Goal: Task Accomplishment & Management: Manage account settings

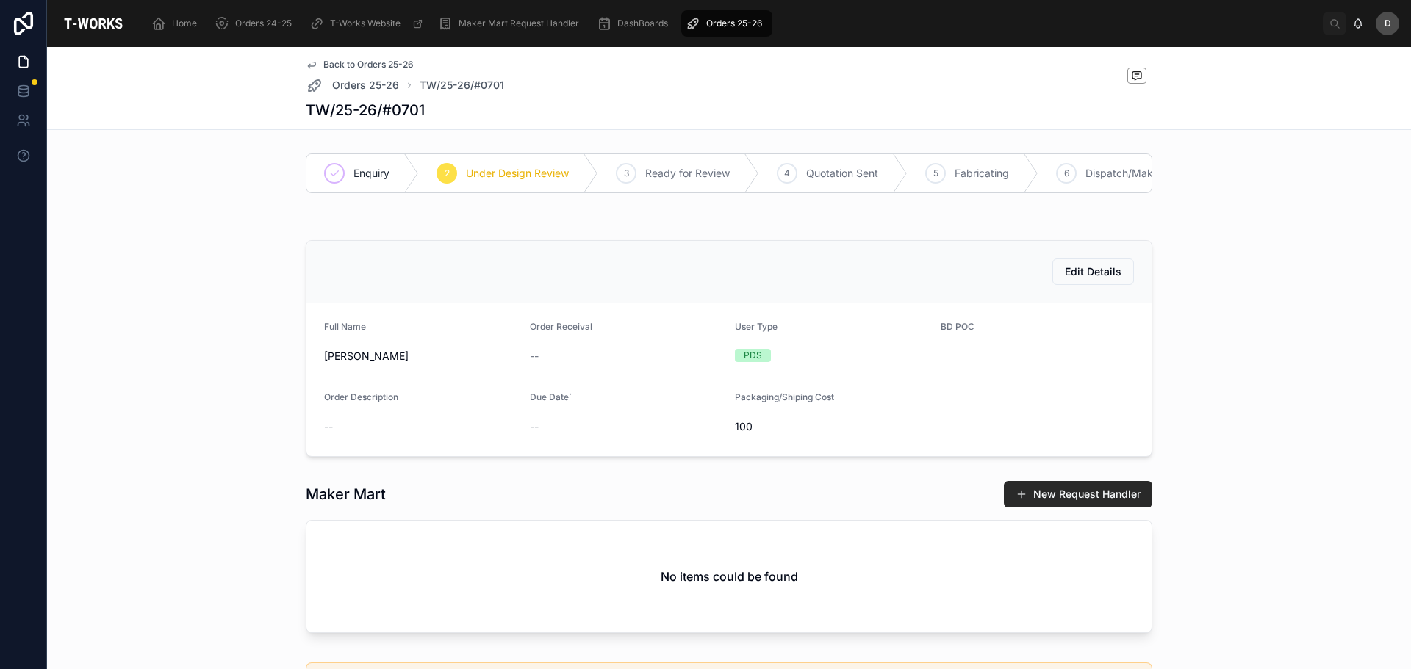
click at [743, 29] on div "Orders 25-26" at bounding box center [727, 24] width 82 height 24
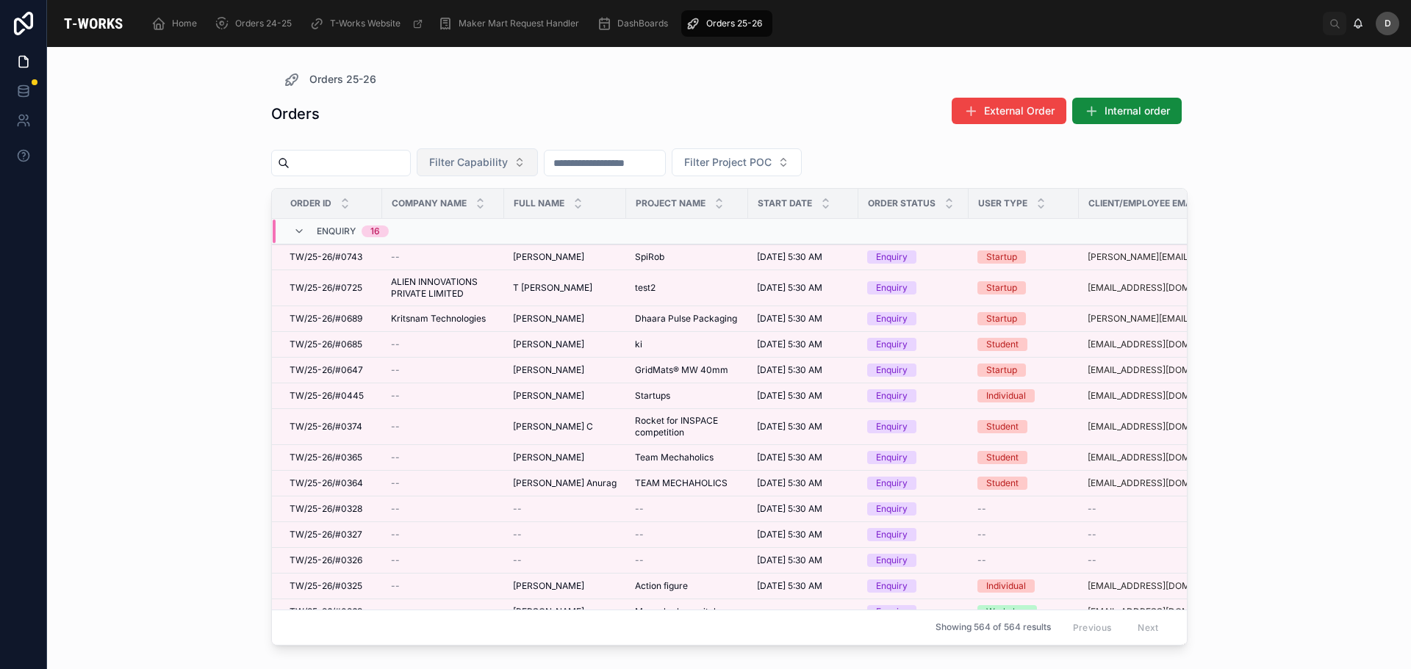
click at [508, 160] on span "Filter Capability" at bounding box center [468, 162] width 79 height 15
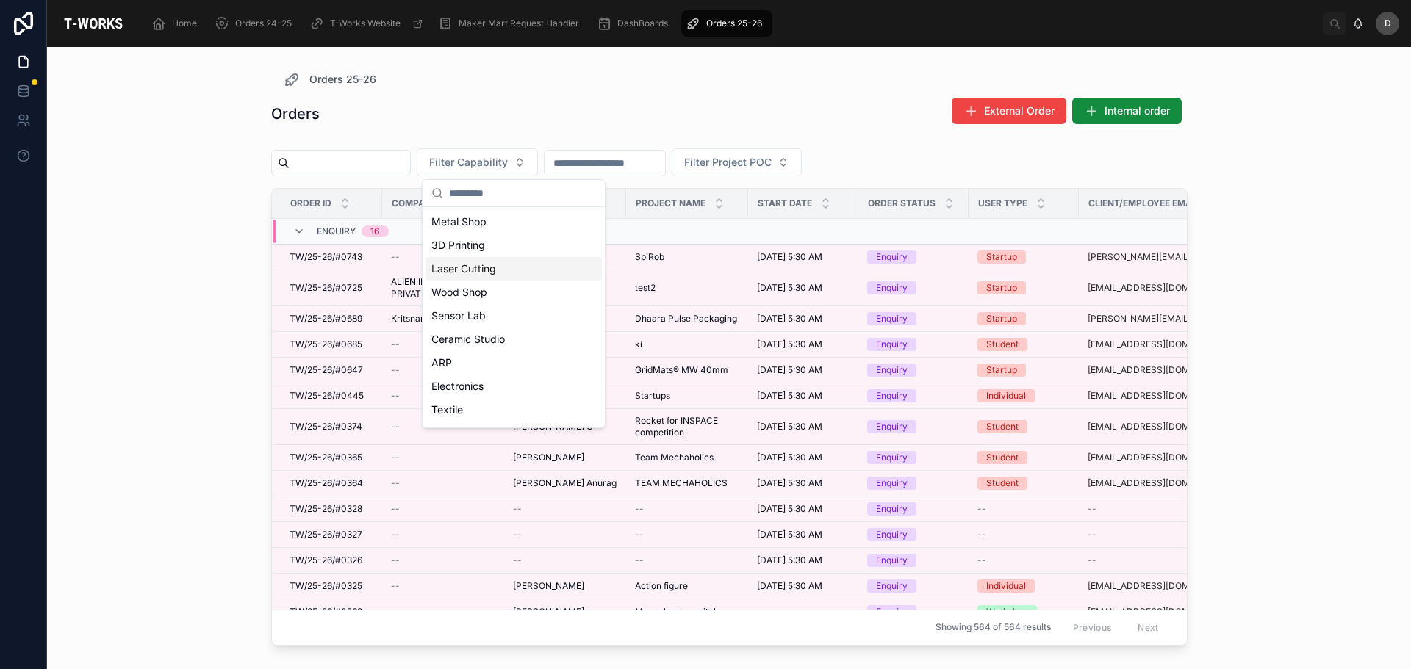
click at [500, 275] on div "Laser Cutting" at bounding box center [513, 269] width 176 height 24
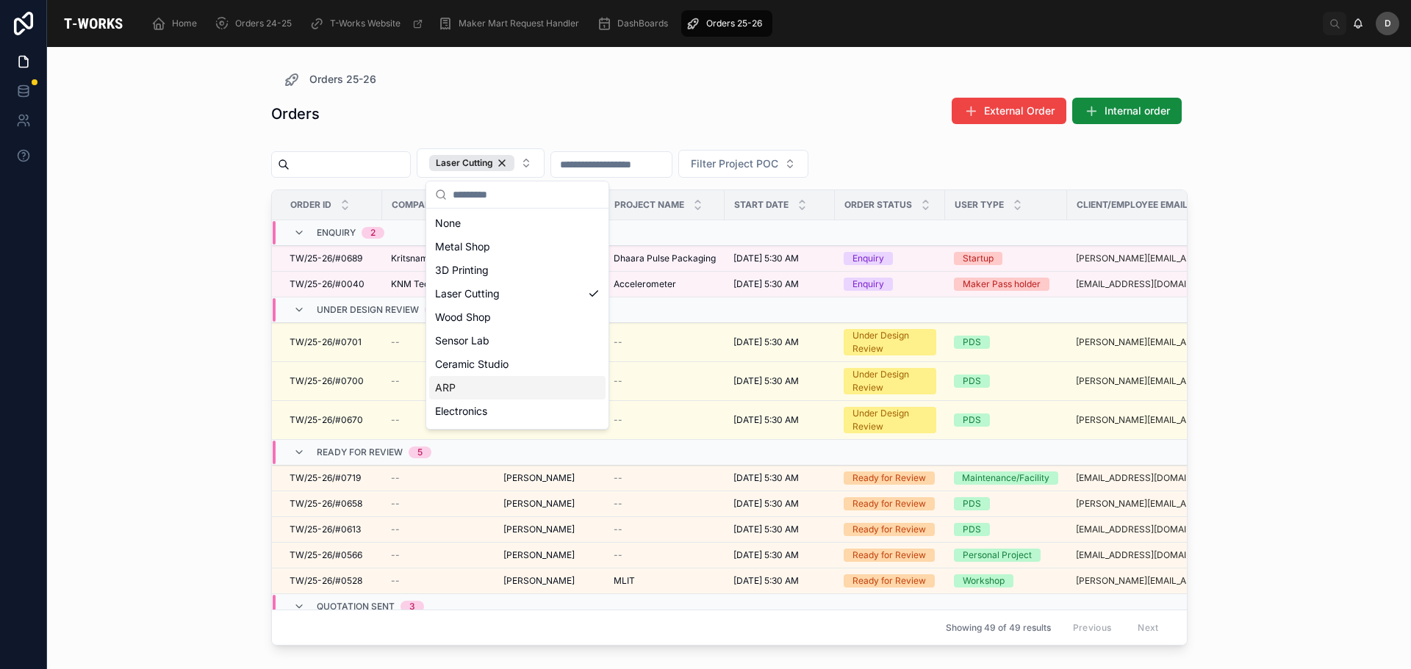
click at [475, 393] on div "ARP" at bounding box center [517, 388] width 176 height 24
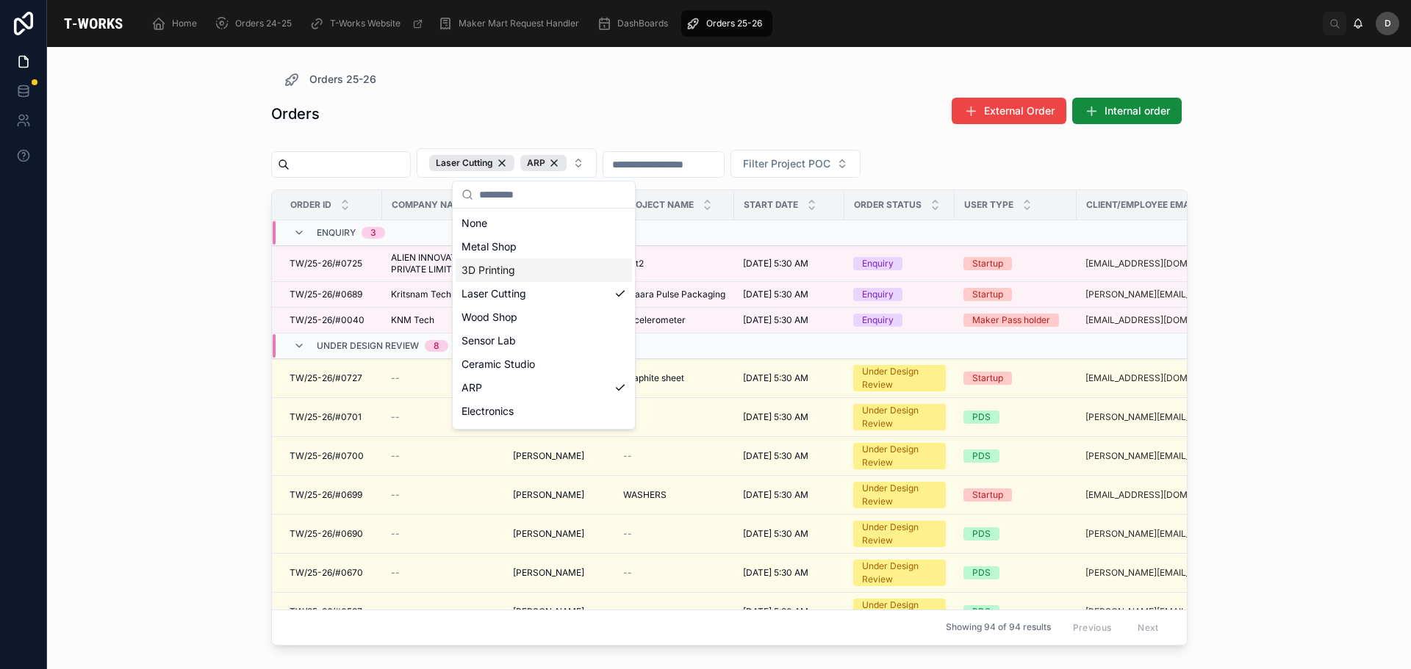
click at [539, 103] on div "Orders External Order Internal order" at bounding box center [729, 114] width 916 height 34
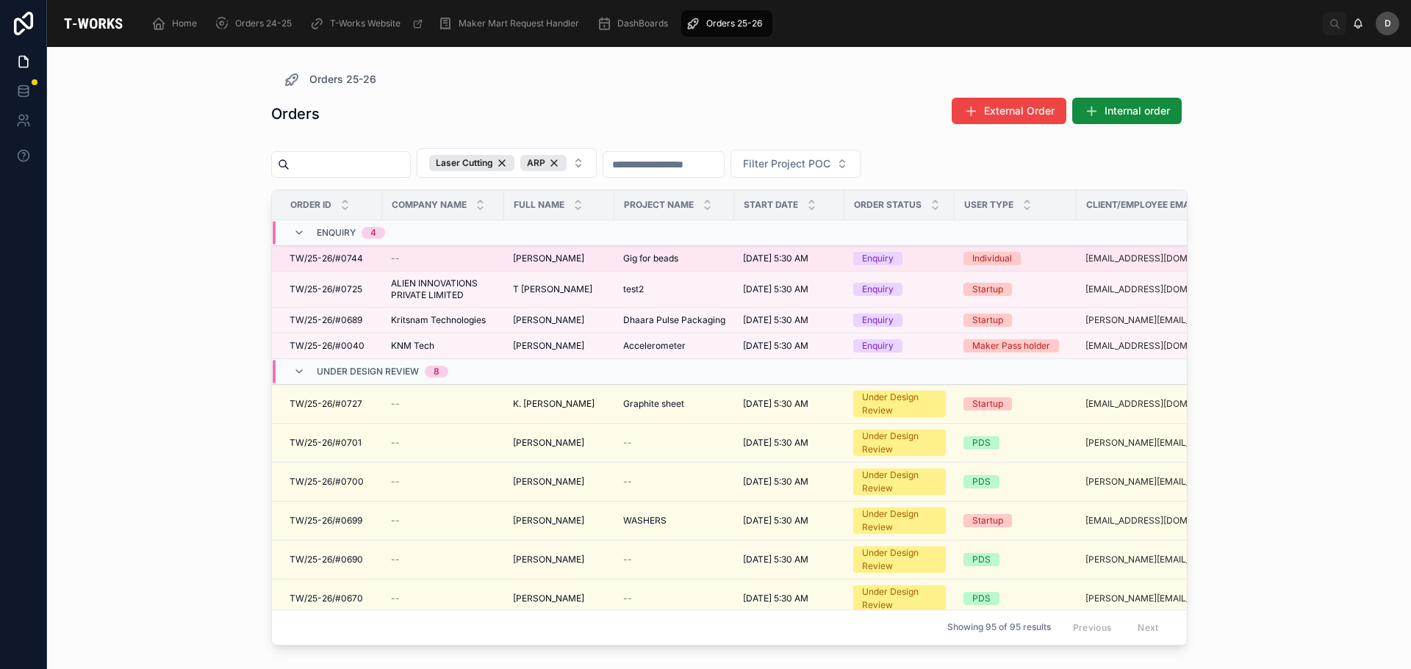
click at [688, 256] on div "Gig for beads Gig for beads" at bounding box center [674, 259] width 102 height 12
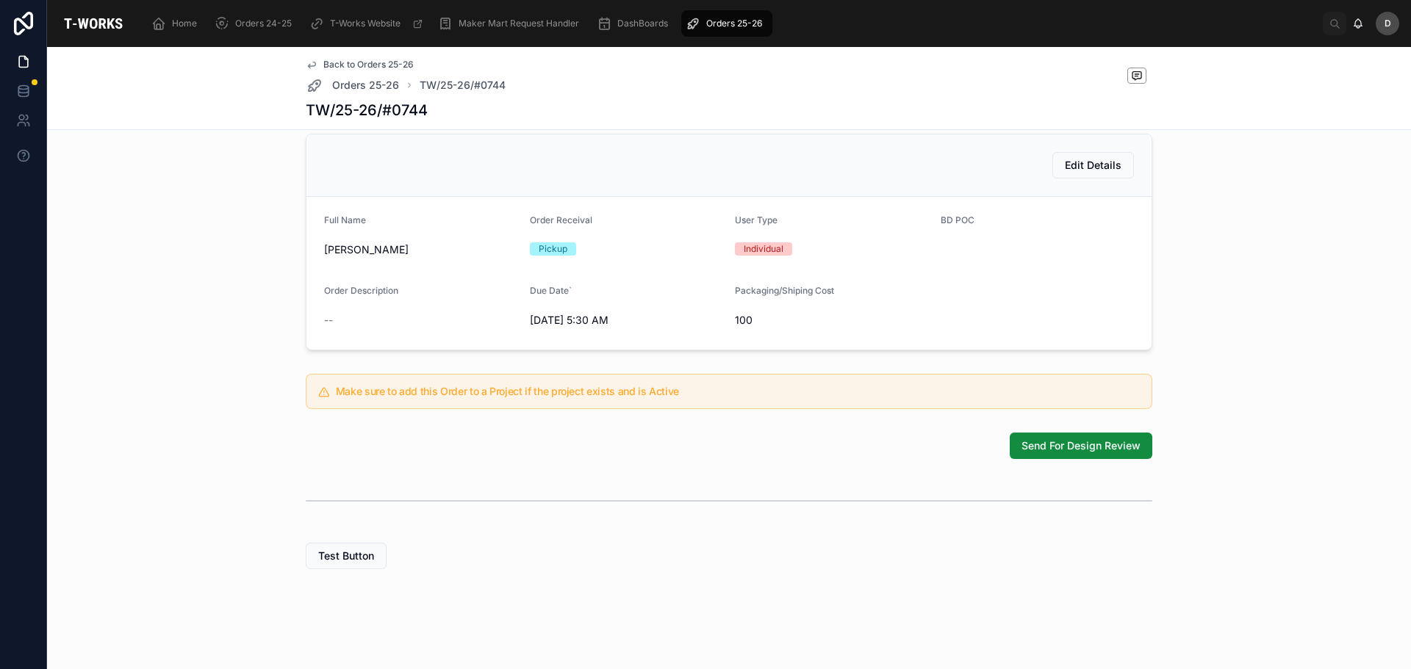
scroll to position [331, 0]
click at [1073, 448] on span "Send For Design Review" at bounding box center [1080, 446] width 119 height 15
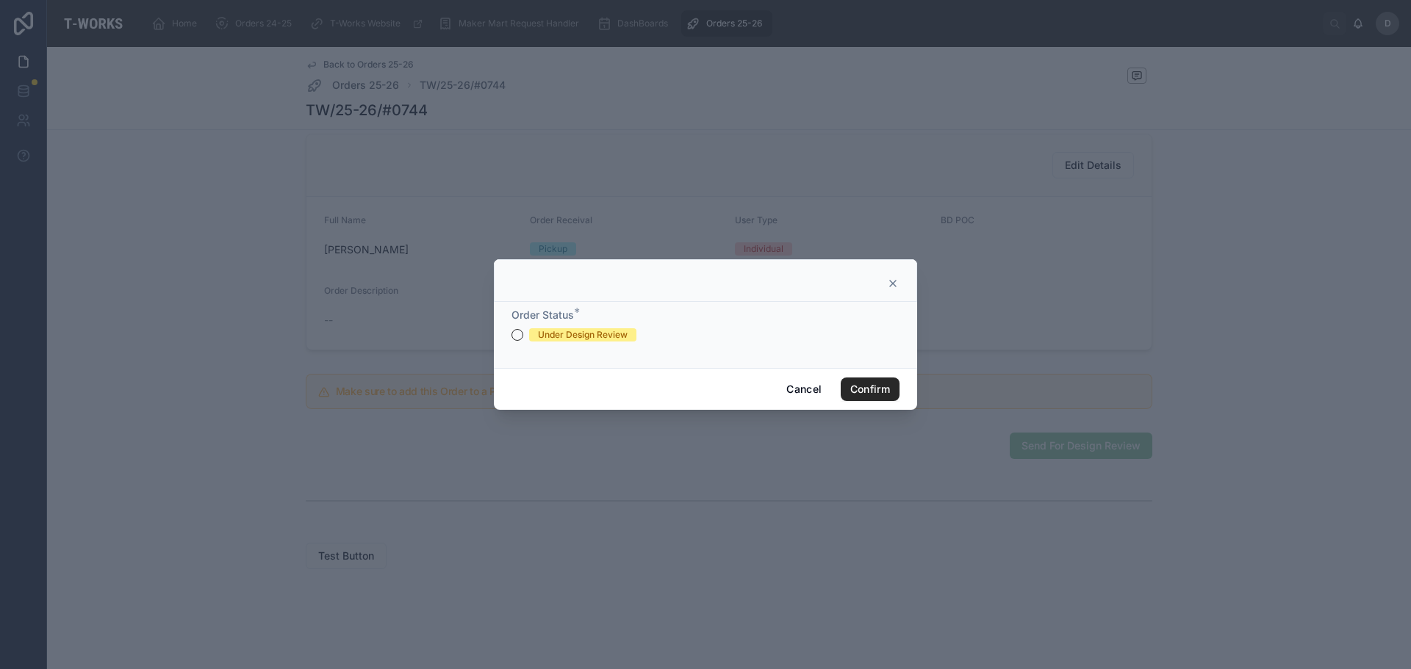
click at [536, 344] on form "Order Status * Under Design Review" at bounding box center [705, 332] width 388 height 48
click at [539, 336] on div "Under Design Review" at bounding box center [583, 334] width 90 height 13
click at [523, 336] on button "Under Design Review" at bounding box center [517, 335] width 12 height 12
click at [880, 390] on button "Confirm" at bounding box center [870, 390] width 59 height 24
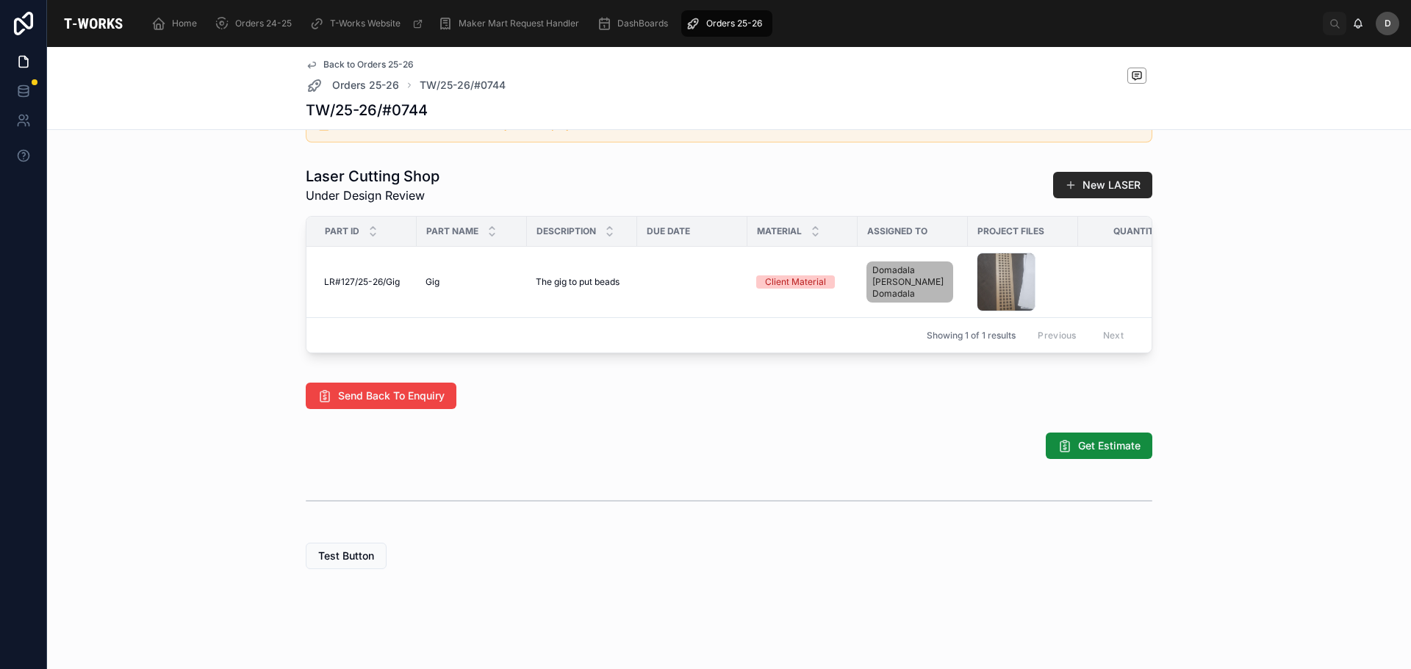
scroll to position [0, 721]
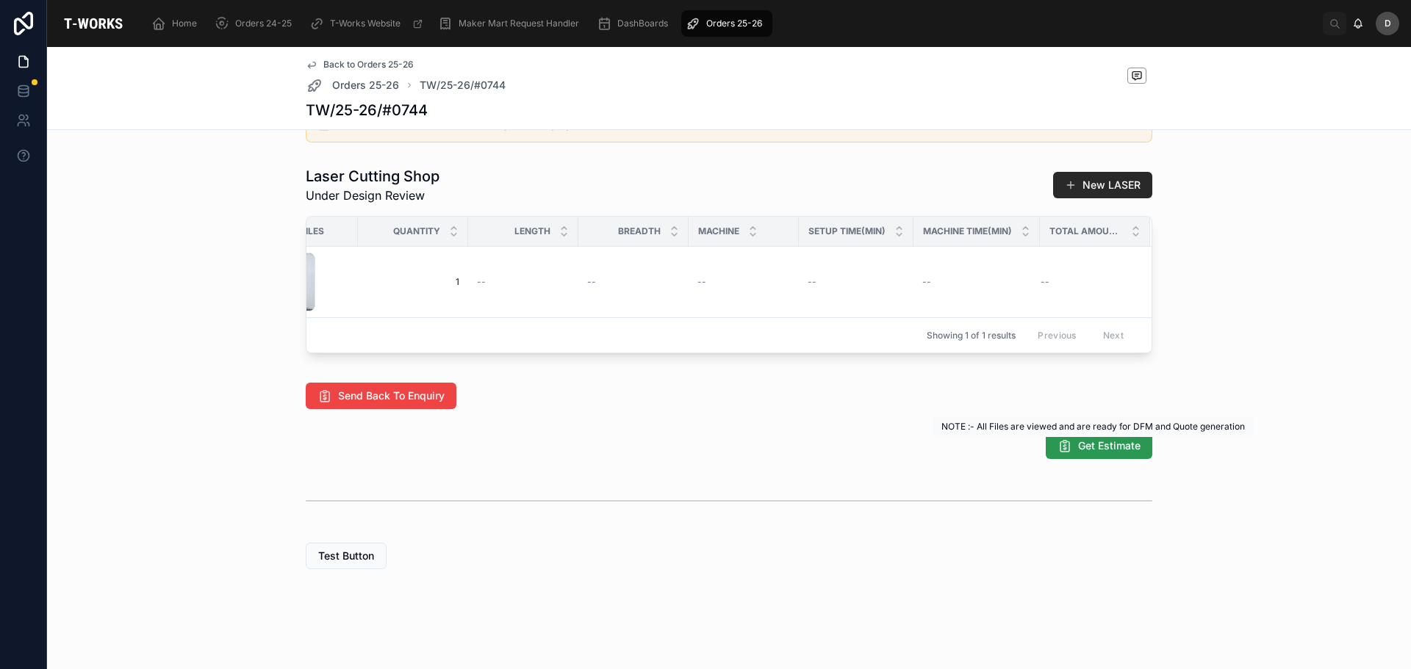
click at [1126, 440] on span "Get Estimate" at bounding box center [1109, 446] width 62 height 15
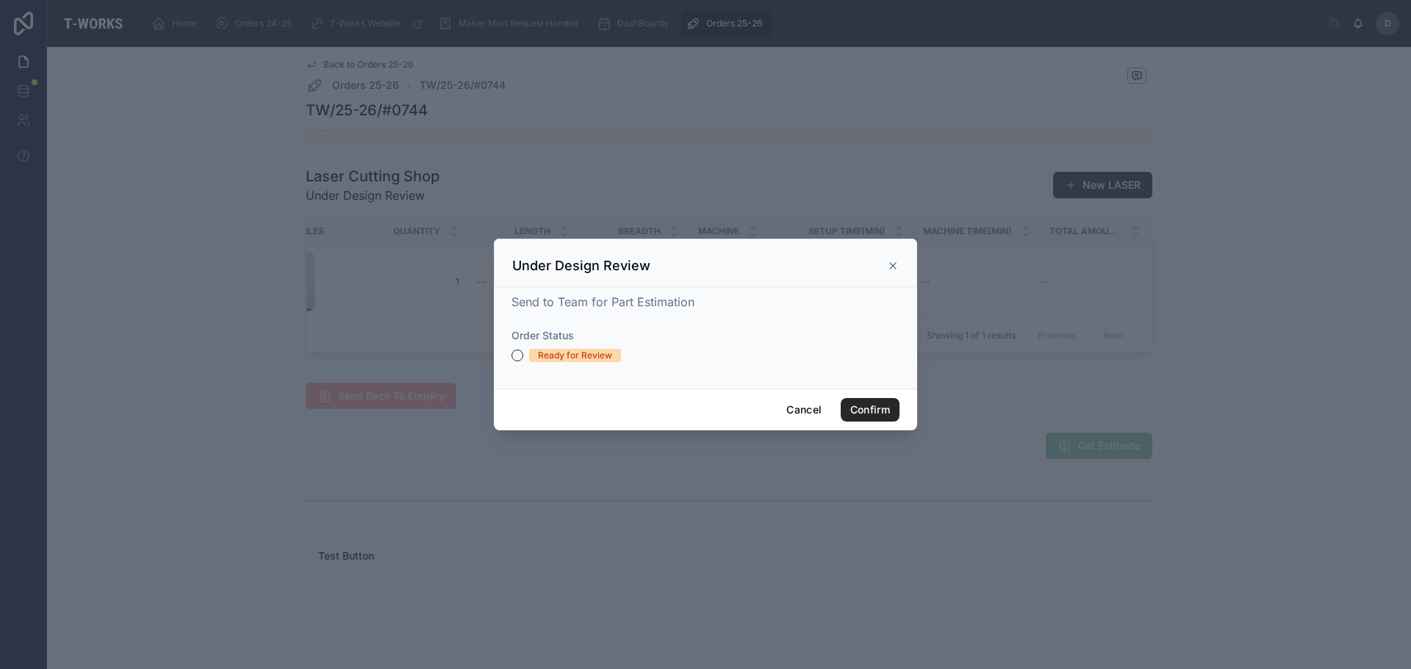
click at [575, 350] on div "Ready for Review" at bounding box center [575, 355] width 74 height 13
click at [523, 350] on button "Ready for Review" at bounding box center [517, 356] width 12 height 12
click at [874, 395] on div "Cancel Confirm" at bounding box center [705, 410] width 423 height 42
click at [874, 400] on button "Confirm" at bounding box center [870, 410] width 59 height 24
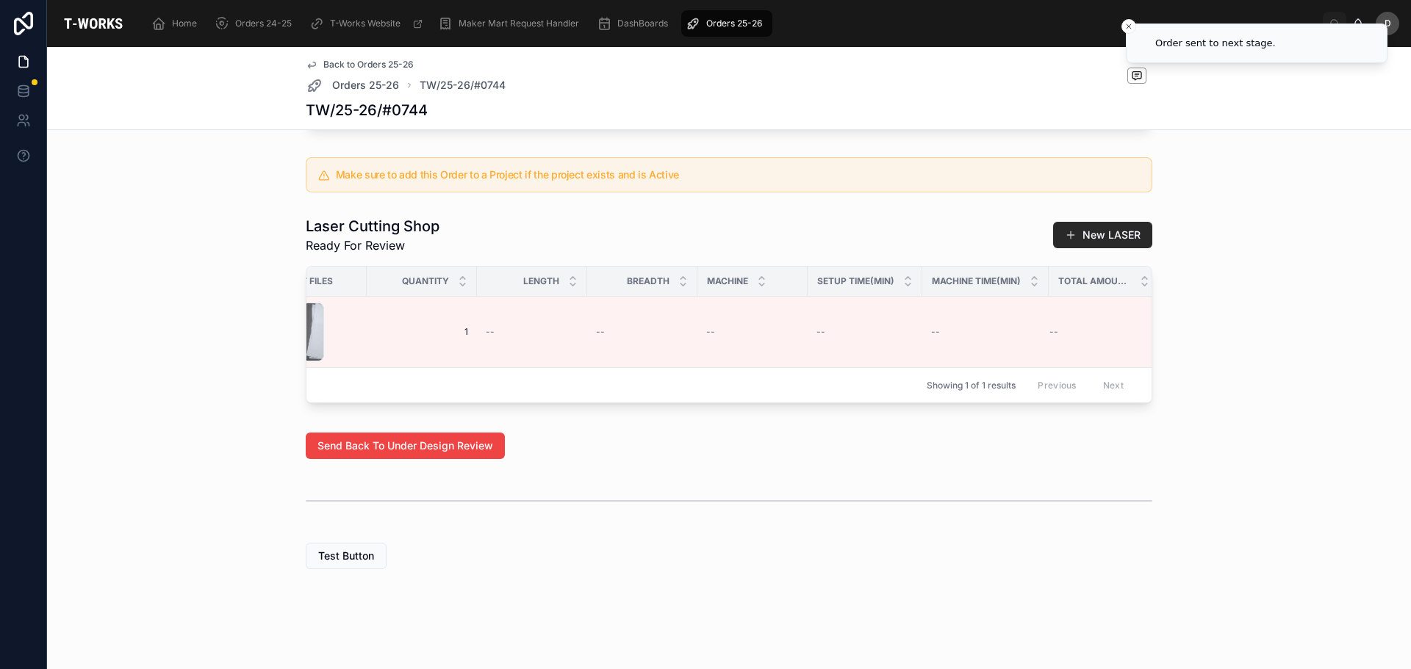
scroll to position [0, 793]
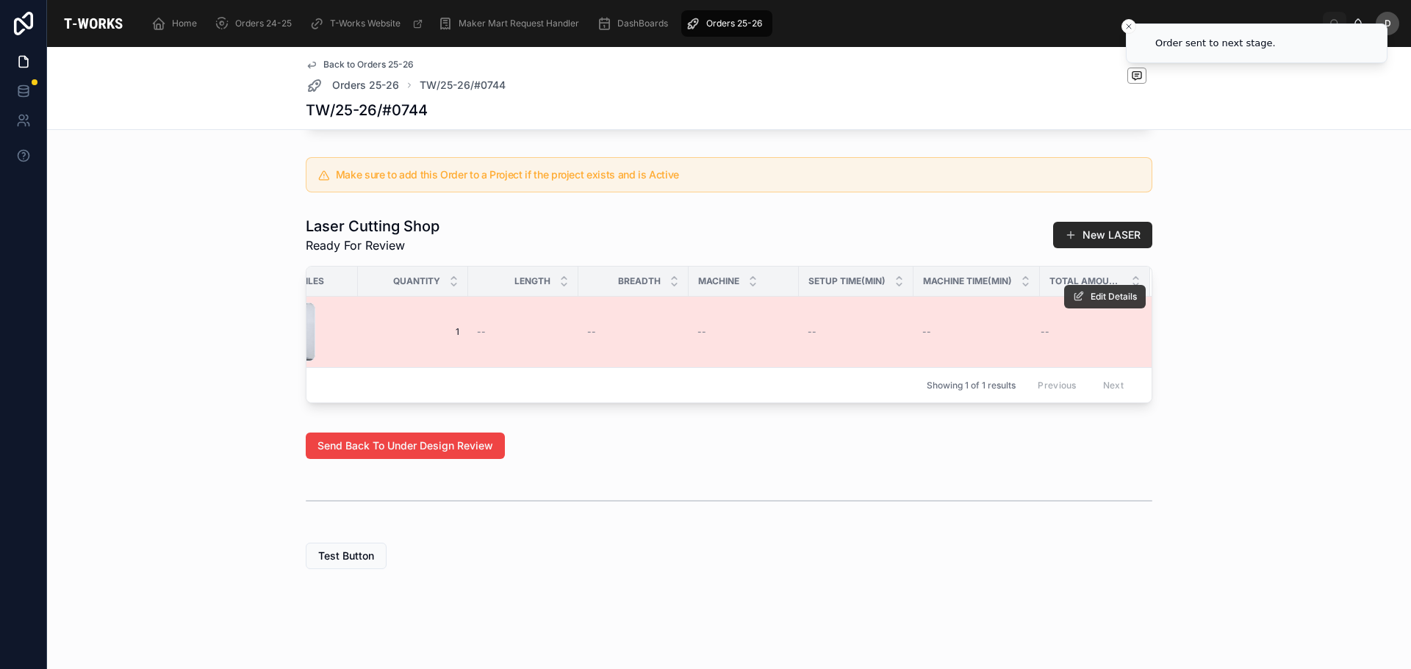
click at [1095, 291] on span "Edit Details" at bounding box center [1113, 297] width 46 height 12
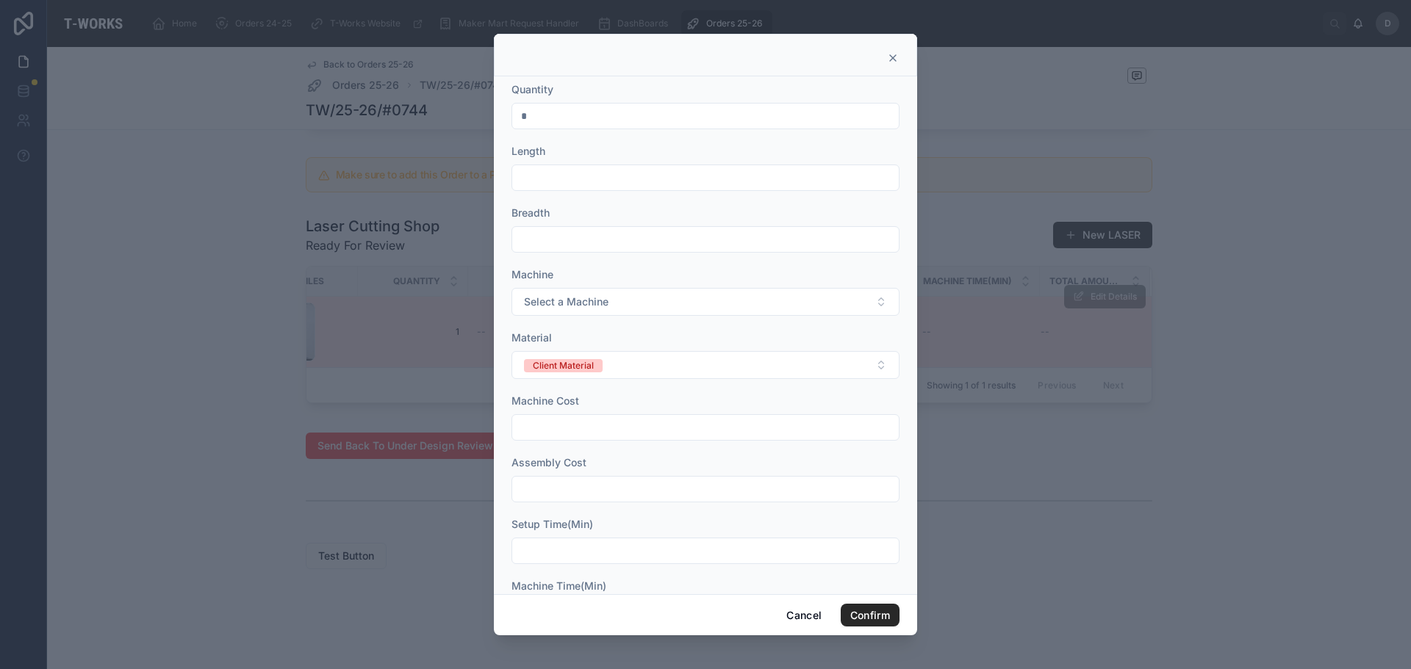
click at [628, 177] on input "text" at bounding box center [705, 178] width 387 height 21
click at [645, 165] on div at bounding box center [705, 178] width 388 height 26
click at [632, 168] on input "text" at bounding box center [705, 178] width 387 height 21
type input "*****"
click at [666, 235] on input "text" at bounding box center [705, 239] width 387 height 21
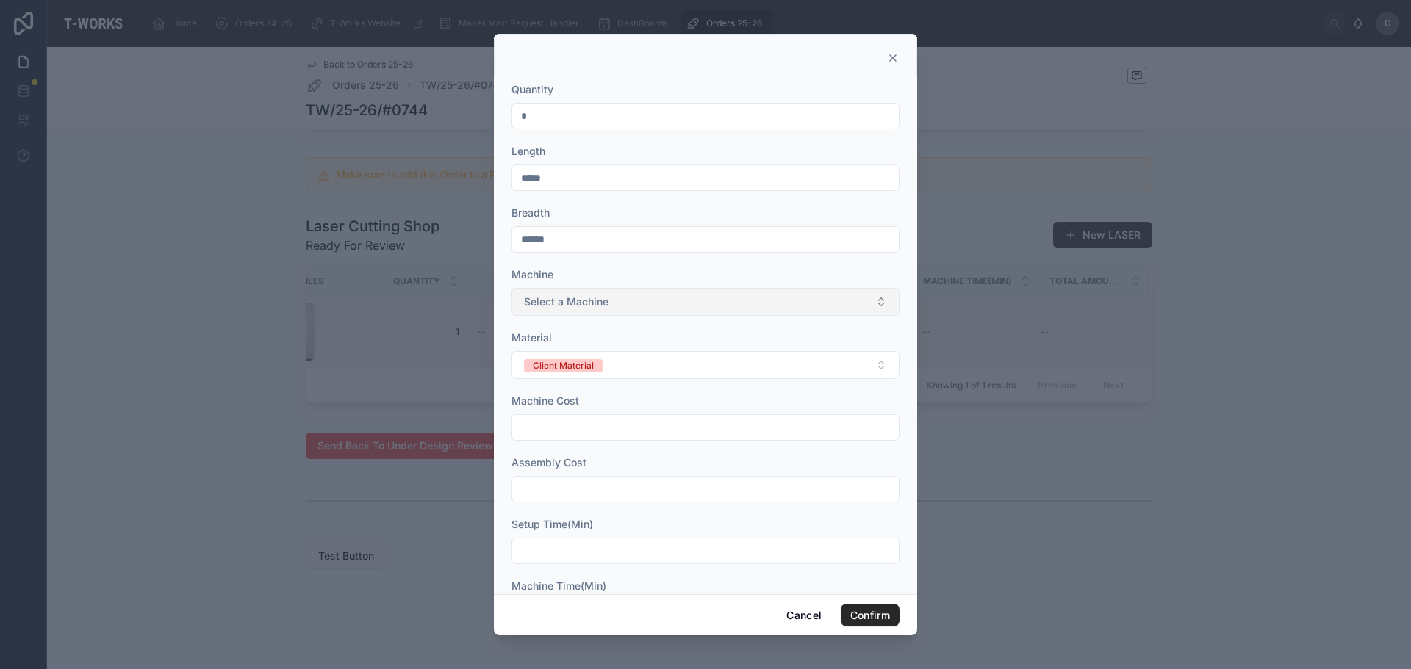
type input "******"
click at [608, 306] on span "Select a Machine" at bounding box center [566, 302] width 85 height 15
click at [582, 359] on div "Sill" at bounding box center [700, 361] width 370 height 22
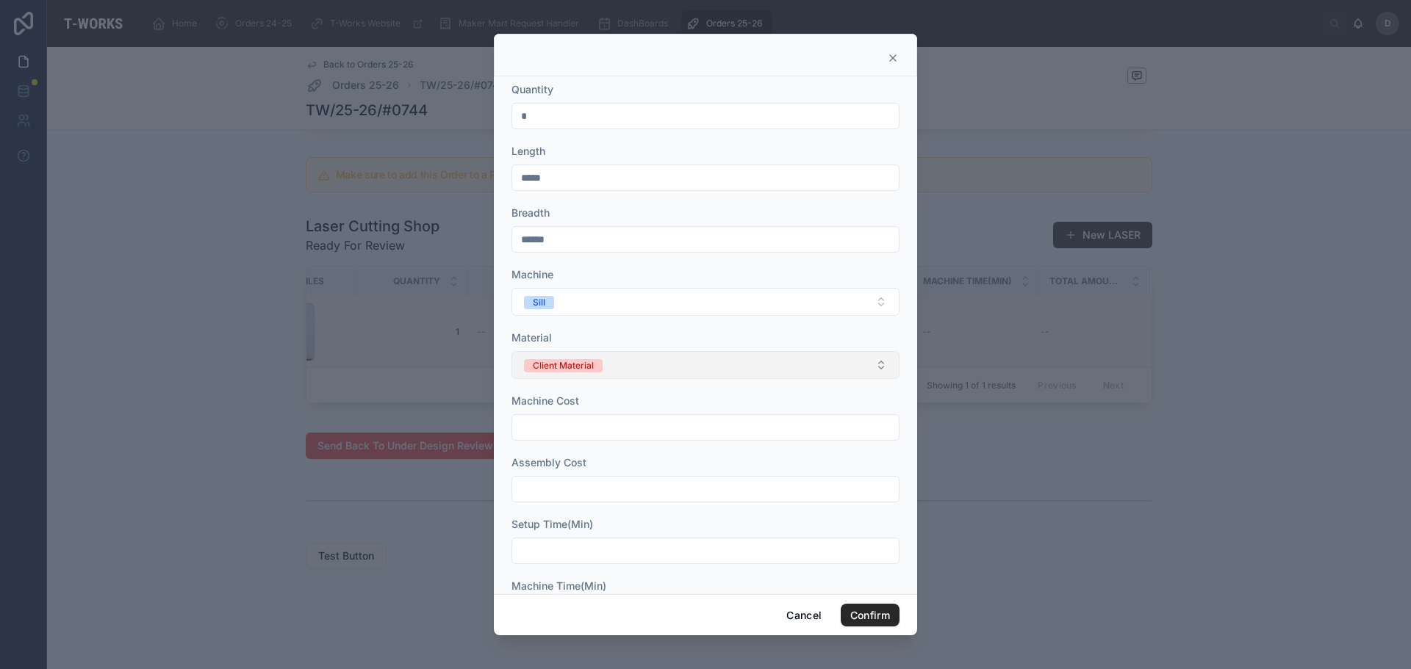
click at [602, 375] on button "Client Material" at bounding box center [705, 365] width 388 height 28
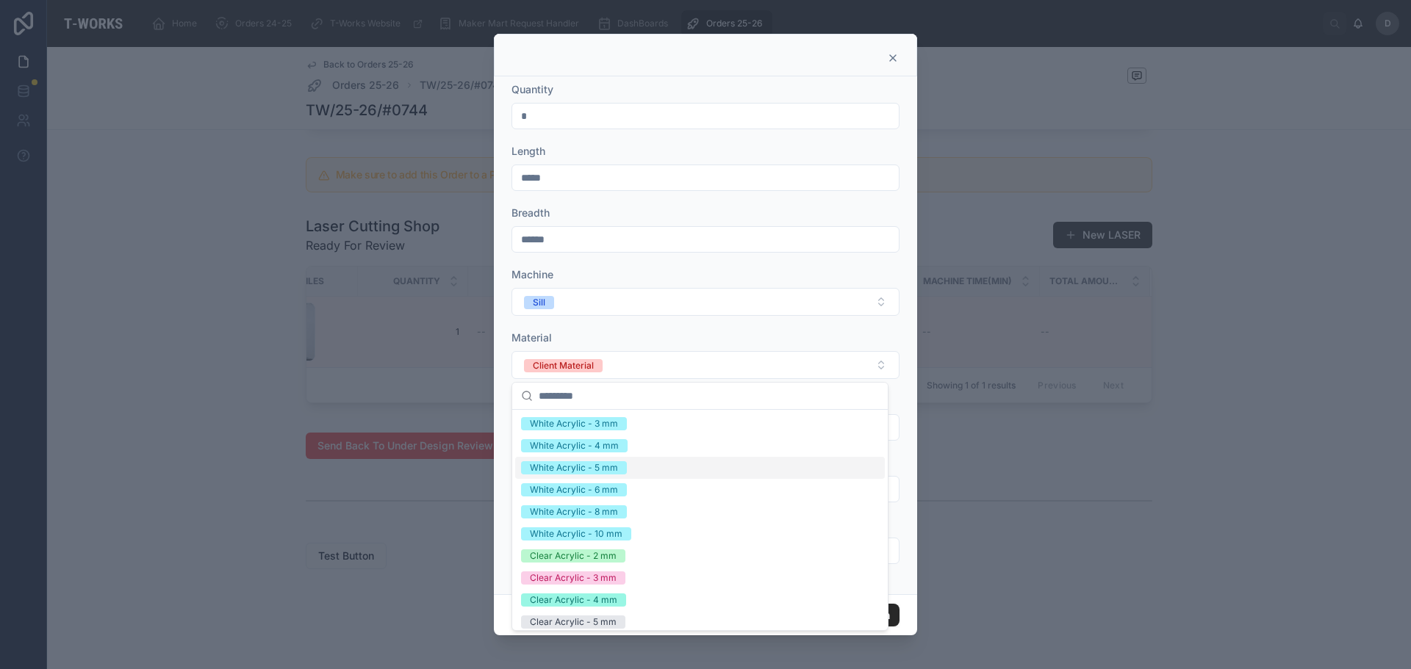
scroll to position [294, 0]
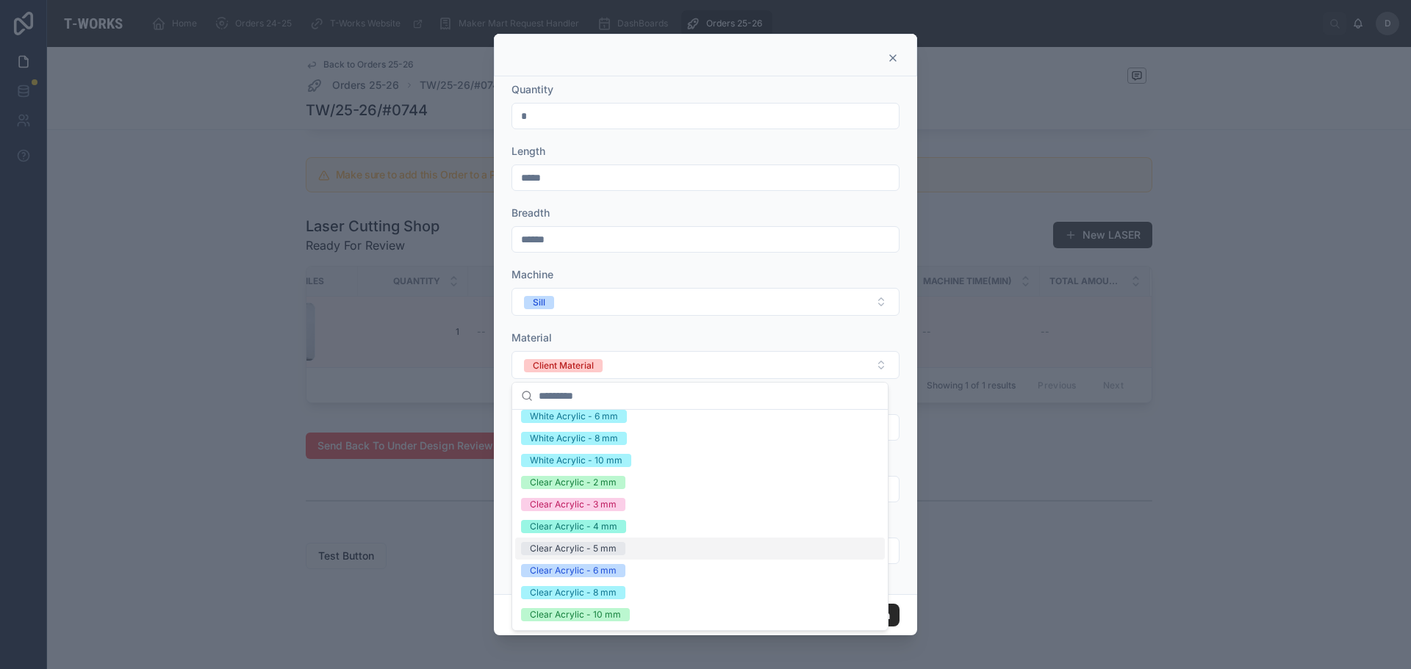
click at [604, 550] on div "Clear Acrylic - 5 mm" at bounding box center [573, 548] width 87 height 13
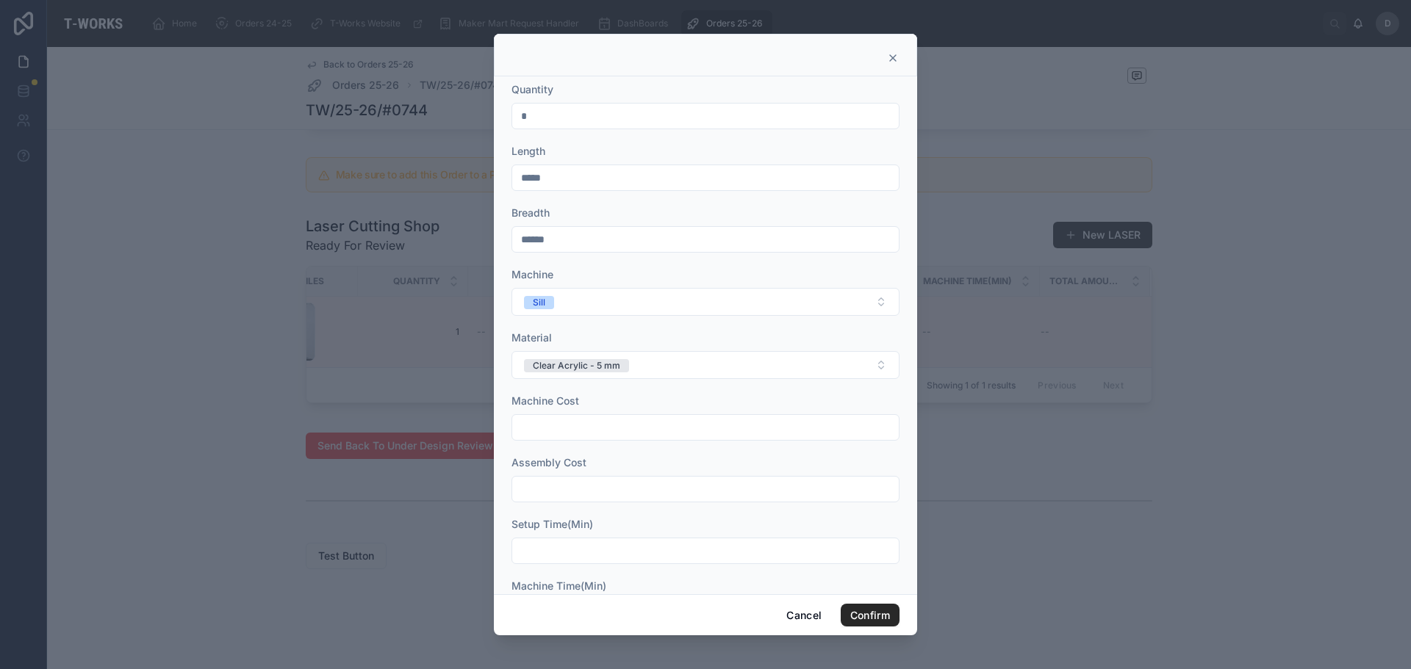
click at [631, 431] on input "text" at bounding box center [705, 427] width 387 height 21
type input "*"
click at [601, 497] on input "text" at bounding box center [705, 489] width 387 height 21
type input "*"
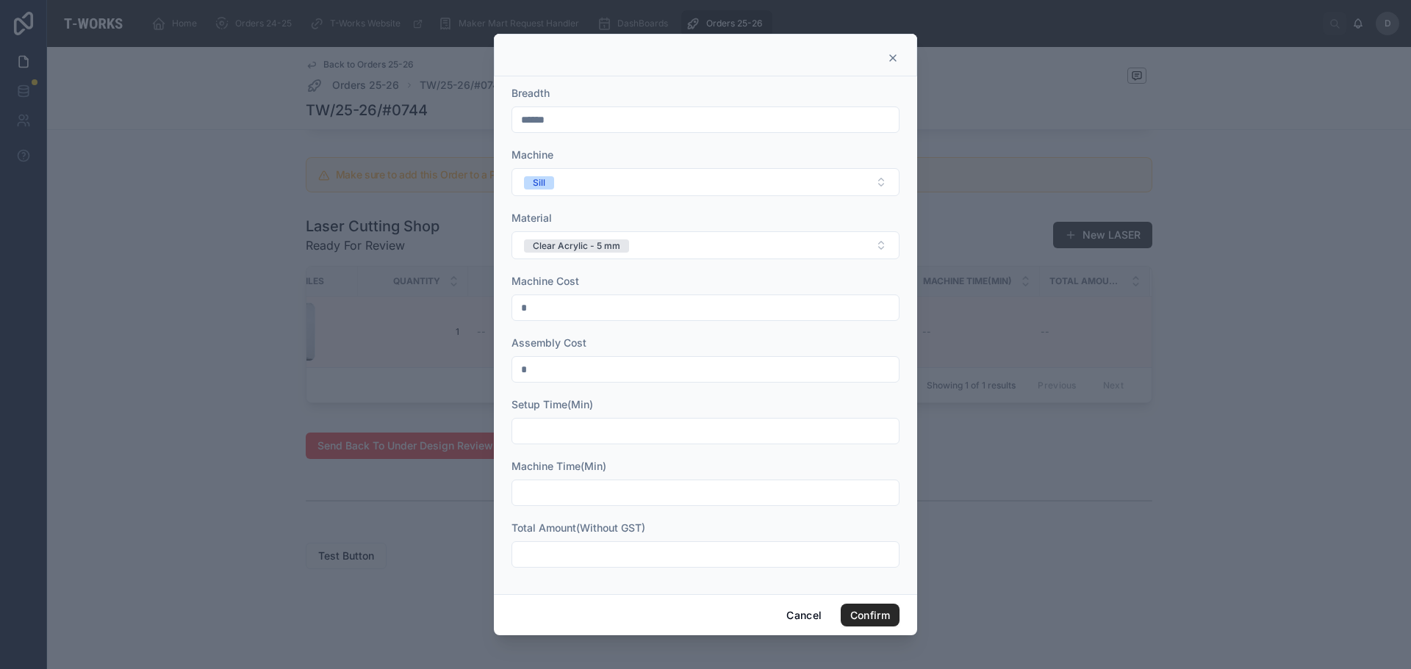
click at [583, 445] on form "Quantity * Length ***** Breadth ****** Machine Sill Material Clear Acrylic - 5 …" at bounding box center [705, 273] width 388 height 620
click at [597, 435] on input "text" at bounding box center [705, 431] width 387 height 21
type input "**"
click at [586, 503] on input "text" at bounding box center [705, 493] width 387 height 21
type input "**"
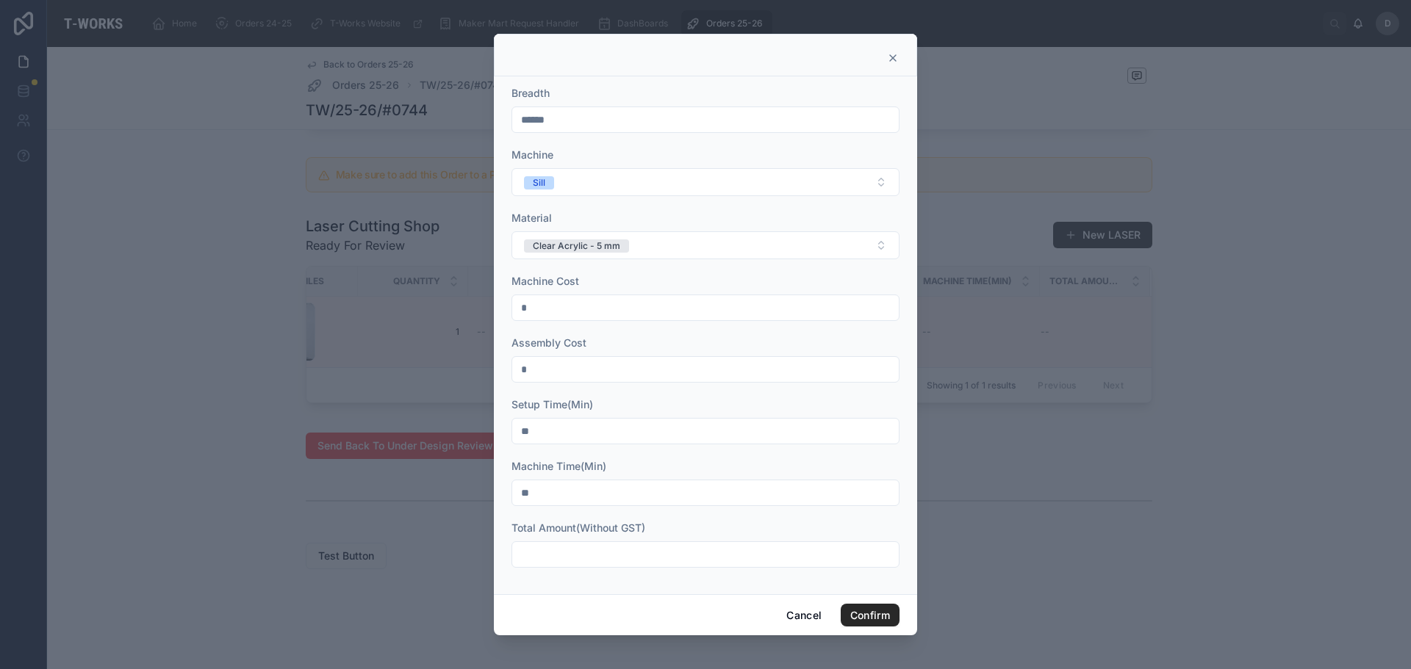
click at [617, 560] on input "text" at bounding box center [705, 555] width 387 height 21
type input "******"
click at [854, 605] on button "Confirm" at bounding box center [870, 616] width 59 height 24
click at [1065, 577] on div at bounding box center [705, 334] width 1411 height 669
